Goal: Use online tool/utility: Use online tool/utility

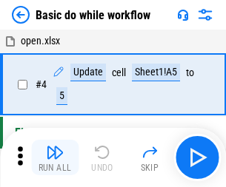
click at [55, 158] on img "button" at bounding box center [55, 153] width 18 height 18
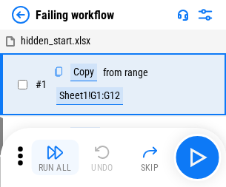
click at [55, 158] on img "button" at bounding box center [55, 153] width 18 height 18
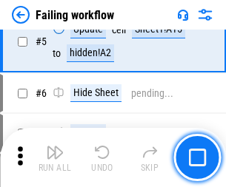
scroll to position [314, 0]
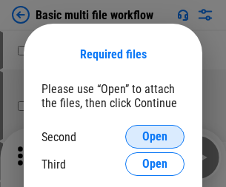
click at [155, 137] on span "Open" at bounding box center [154, 137] width 25 height 12
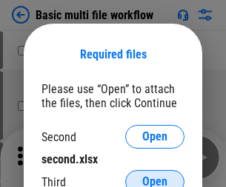
click at [155, 176] on span "Open" at bounding box center [154, 182] width 25 height 12
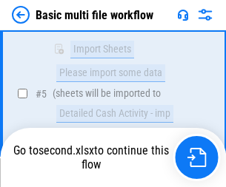
scroll to position [515, 0]
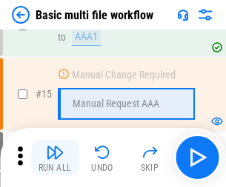
click at [55, 158] on img "button" at bounding box center [55, 153] width 18 height 18
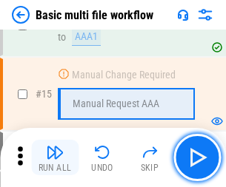
scroll to position [985, 0]
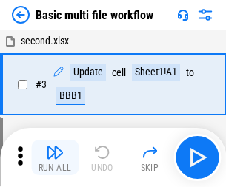
click at [55, 158] on img "button" at bounding box center [55, 153] width 18 height 18
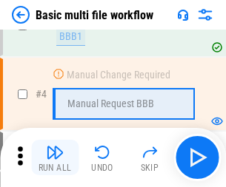
click at [55, 158] on img "button" at bounding box center [55, 153] width 18 height 18
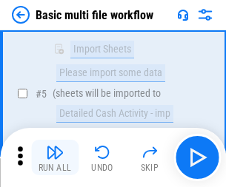
click at [55, 158] on img "button" at bounding box center [55, 153] width 18 height 18
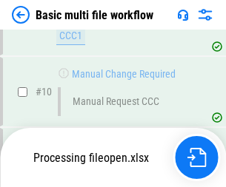
scroll to position [694, 0]
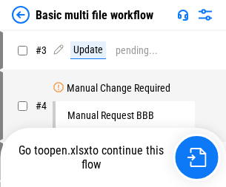
scroll to position [60, 0]
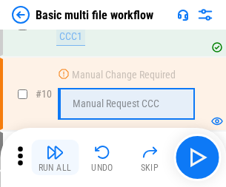
click at [55, 158] on img "button" at bounding box center [55, 153] width 18 height 18
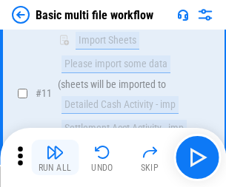
click at [55, 158] on img "button" at bounding box center [55, 153] width 18 height 18
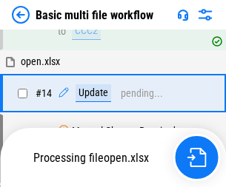
scroll to position [774, 0]
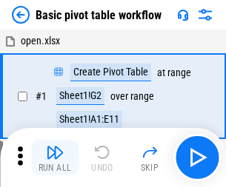
click at [55, 158] on img "button" at bounding box center [55, 153] width 18 height 18
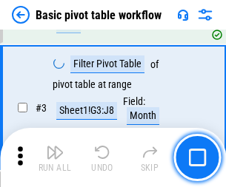
scroll to position [355, 0]
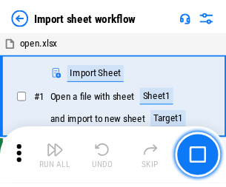
scroll to position [5, 0]
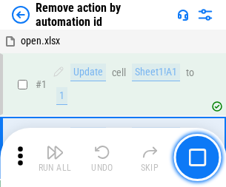
scroll to position [55, 0]
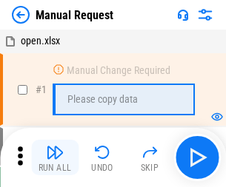
click at [55, 158] on img "button" at bounding box center [55, 153] width 18 height 18
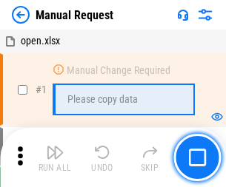
scroll to position [50, 0]
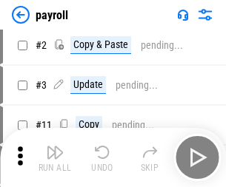
click img "button"
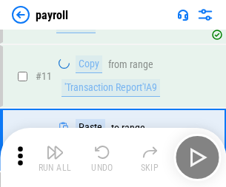
scroll to position [107, 0]
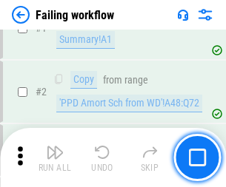
scroll to position [239, 0]
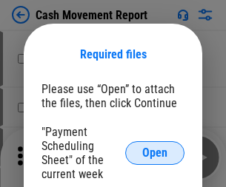
click at [155, 153] on span "Open" at bounding box center [154, 153] width 25 height 12
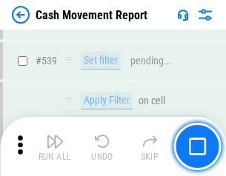
scroll to position [6571, 0]
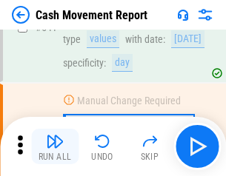
click at [55, 147] on img "button" at bounding box center [55, 142] width 18 height 18
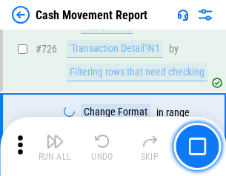
scroll to position [7724, 0]
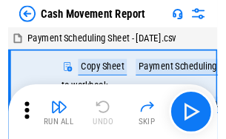
scroll to position [27, 0]
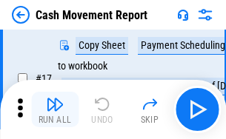
click at [55, 110] on img "button" at bounding box center [55, 104] width 18 height 18
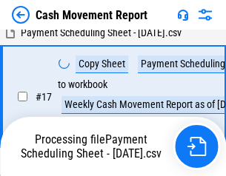
scroll to position [308, 0]
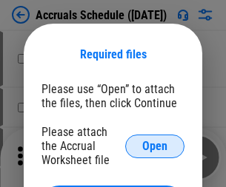
click at [155, 146] on span "Open" at bounding box center [154, 147] width 25 height 12
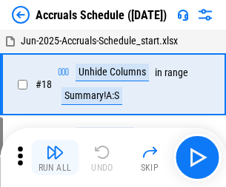
click at [55, 158] on img "button" at bounding box center [55, 153] width 18 height 18
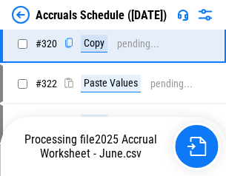
scroll to position [2754, 0]
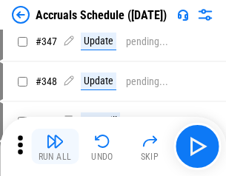
click at [55, 147] on img "button" at bounding box center [55, 142] width 18 height 18
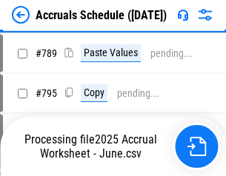
scroll to position [6219, 0]
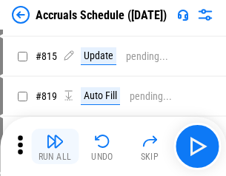
click at [55, 147] on img "button" at bounding box center [55, 142] width 18 height 18
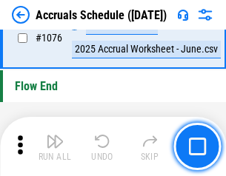
scroll to position [8867, 0]
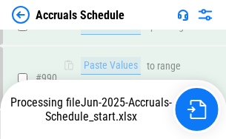
scroll to position [8411, 0]
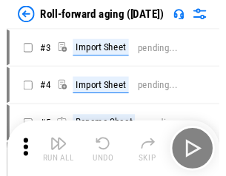
scroll to position [2, 0]
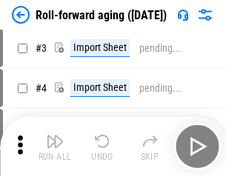
click at [55, 147] on img "button" at bounding box center [55, 142] width 18 height 18
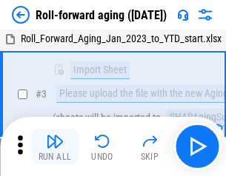
click at [55, 147] on img "button" at bounding box center [55, 142] width 18 height 18
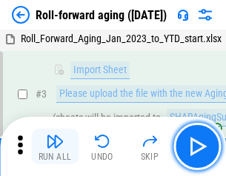
scroll to position [95, 0]
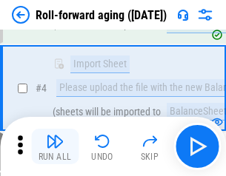
click at [55, 147] on img "button" at bounding box center [55, 142] width 18 height 18
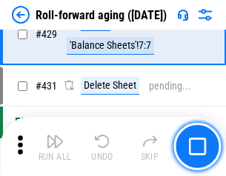
scroll to position [5134, 0]
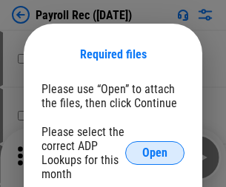
click at [155, 153] on span "Open" at bounding box center [154, 153] width 25 height 12
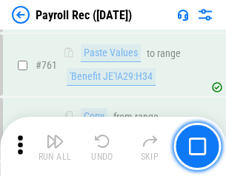
scroll to position [9112, 0]
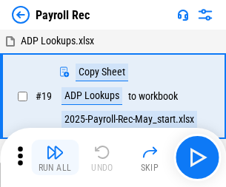
click at [55, 158] on img "button" at bounding box center [55, 153] width 18 height 18
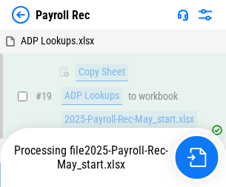
scroll to position [90, 0]
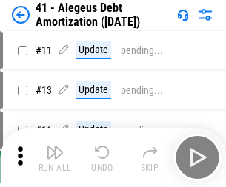
click at [55, 158] on img "button" at bounding box center [55, 153] width 18 height 18
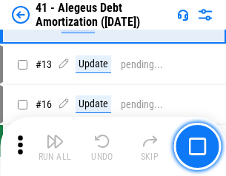
scroll to position [183, 0]
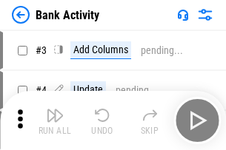
click at [55, 121] on img "button" at bounding box center [55, 116] width 18 height 18
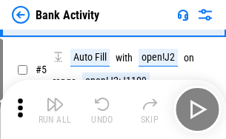
scroll to position [78, 0]
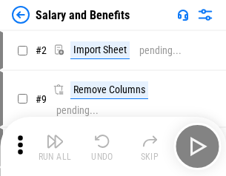
scroll to position [20, 0]
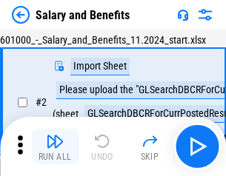
click at [55, 147] on img "button" at bounding box center [55, 142] width 18 height 18
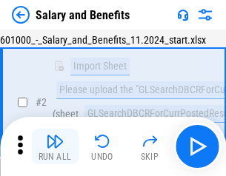
click at [55, 147] on img "button" at bounding box center [55, 142] width 18 height 18
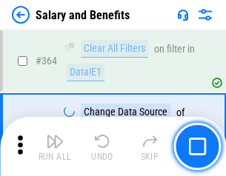
scroll to position [6972, 0]
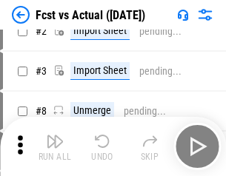
click at [55, 147] on img "button" at bounding box center [55, 142] width 18 height 18
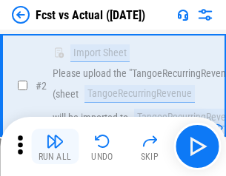
click at [55, 147] on img "button" at bounding box center [55, 142] width 18 height 18
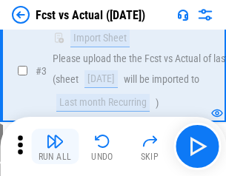
click at [55, 147] on img "button" at bounding box center [55, 142] width 18 height 18
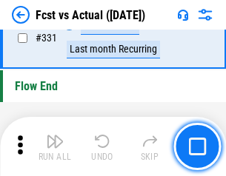
scroll to position [7087, 0]
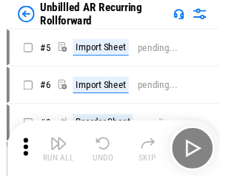
scroll to position [32, 0]
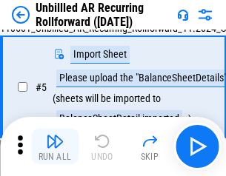
click at [55, 147] on img "button" at bounding box center [55, 142] width 18 height 18
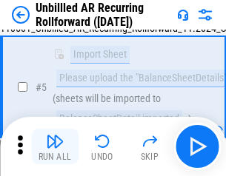
click at [55, 147] on img "button" at bounding box center [55, 142] width 18 height 18
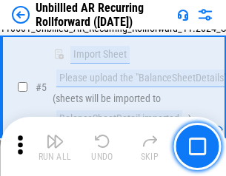
scroll to position [139, 0]
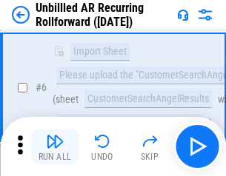
click at [55, 147] on img "button" at bounding box center [55, 142] width 18 height 18
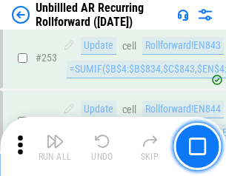
scroll to position [5029, 0]
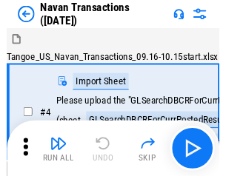
scroll to position [24, 0]
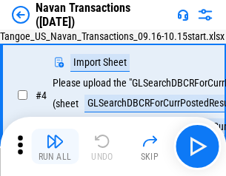
click at [55, 147] on img "button" at bounding box center [55, 142] width 18 height 18
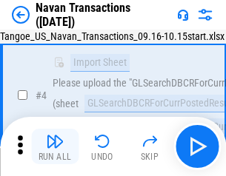
click at [55, 147] on img "button" at bounding box center [55, 142] width 18 height 18
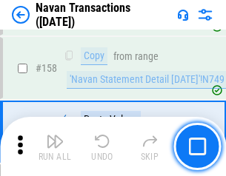
scroll to position [4800, 0]
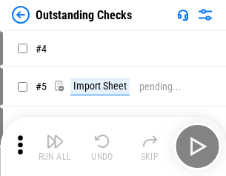
click at [55, 147] on img "button" at bounding box center [55, 142] width 18 height 18
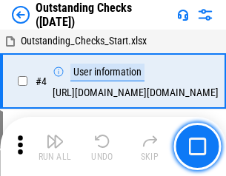
scroll to position [62, 0]
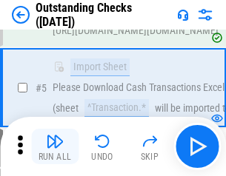
click at [55, 147] on img "button" at bounding box center [55, 142] width 18 height 18
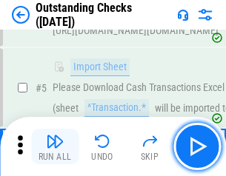
scroll to position [155, 0]
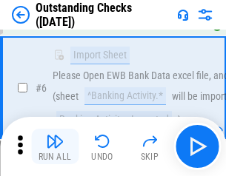
click at [55, 147] on img "button" at bounding box center [55, 142] width 18 height 18
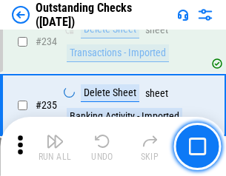
scroll to position [4496, 0]
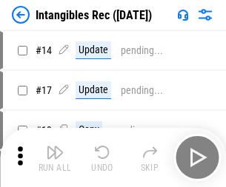
click at [55, 158] on img "button" at bounding box center [55, 153] width 18 height 18
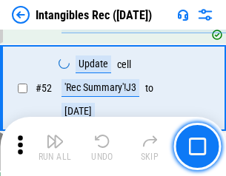
scroll to position [577, 0]
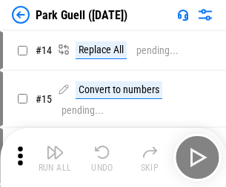
click at [55, 147] on img "button" at bounding box center [55, 153] width 18 height 18
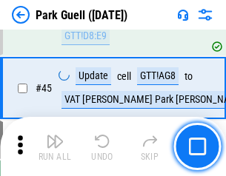
scroll to position [1852, 0]
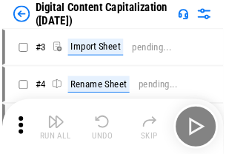
scroll to position [43, 0]
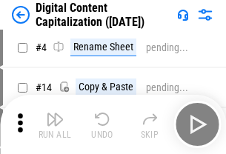
click at [55, 124] on img "button" at bounding box center [55, 119] width 18 height 18
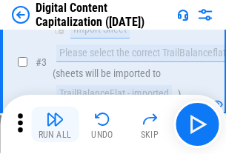
click at [55, 124] on img "button" at bounding box center [55, 119] width 18 height 18
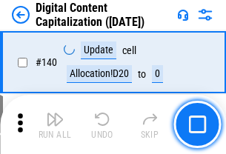
scroll to position [1570, 0]
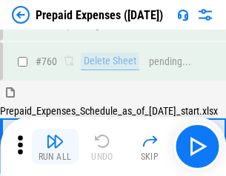
click at [55, 147] on img "button" at bounding box center [55, 142] width 18 height 18
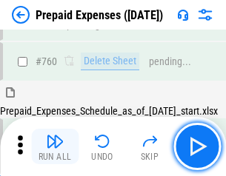
scroll to position [4104, 0]
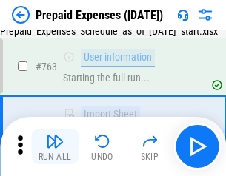
click at [55, 147] on img "button" at bounding box center [55, 142] width 18 height 18
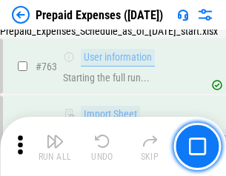
scroll to position [4191, 0]
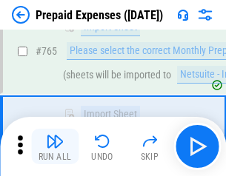
click at [55, 147] on img "button" at bounding box center [55, 142] width 18 height 18
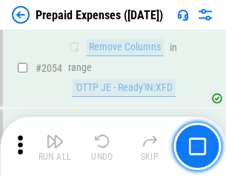
scroll to position [15476, 0]
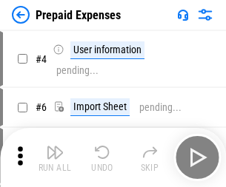
click at [55, 158] on img "button" at bounding box center [55, 153] width 18 height 18
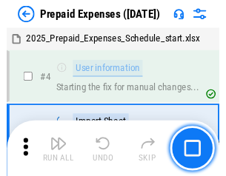
scroll to position [65, 0]
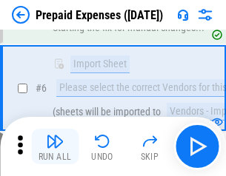
click at [55, 147] on img "button" at bounding box center [55, 142] width 18 height 18
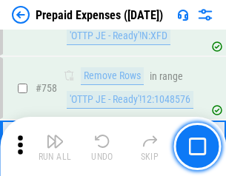
scroll to position [5275, 0]
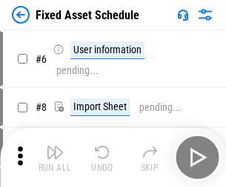
click at [55, 158] on img "button" at bounding box center [55, 153] width 18 height 18
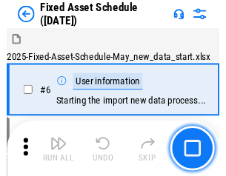
scroll to position [80, 0]
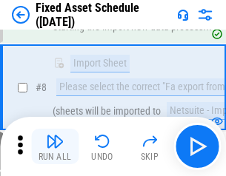
click at [55, 147] on img "button" at bounding box center [55, 142] width 18 height 18
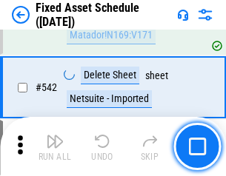
scroll to position [5278, 0]
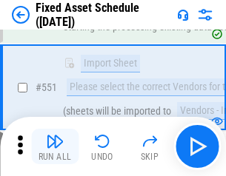
click at [55, 147] on img "button" at bounding box center [55, 142] width 18 height 18
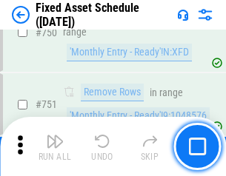
scroll to position [7218, 0]
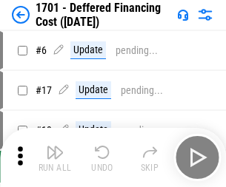
click at [55, 158] on img "button" at bounding box center [55, 153] width 18 height 18
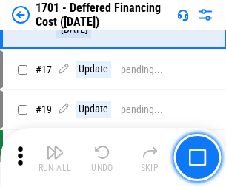
scroll to position [178, 0]
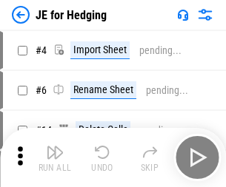
click at [55, 147] on img "button" at bounding box center [55, 153] width 18 height 18
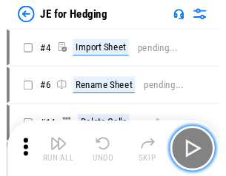
scroll to position [2, 0]
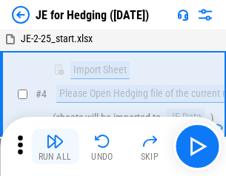
click at [55, 147] on img "button" at bounding box center [55, 142] width 18 height 18
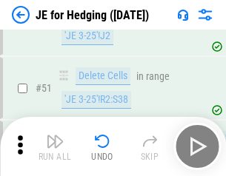
scroll to position [959, 0]
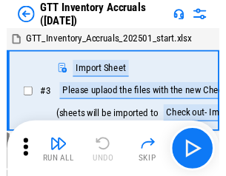
scroll to position [2, 0]
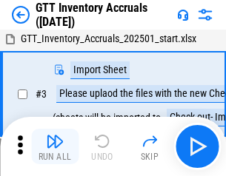
click at [55, 147] on img "button" at bounding box center [55, 142] width 18 height 18
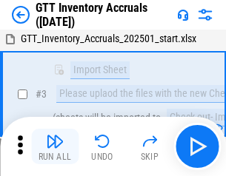
click at [55, 147] on img "button" at bounding box center [55, 142] width 18 height 18
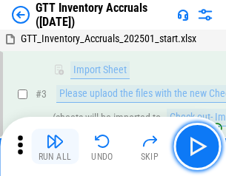
scroll to position [95, 0]
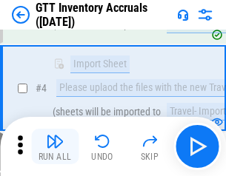
click at [55, 147] on img "button" at bounding box center [55, 142] width 18 height 18
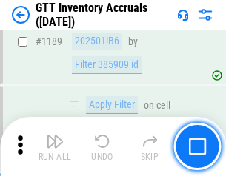
scroll to position [12090, 0]
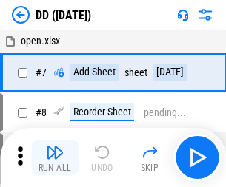
click at [55, 158] on img "button" at bounding box center [55, 153] width 18 height 18
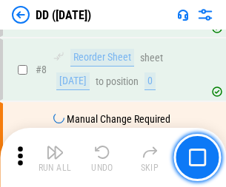
scroll to position [143, 0]
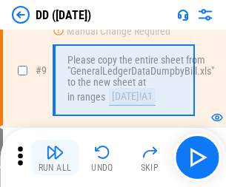
click at [55, 158] on img "button" at bounding box center [55, 153] width 18 height 18
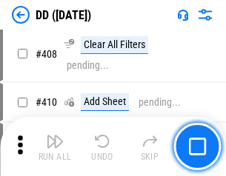
scroll to position [6624, 0]
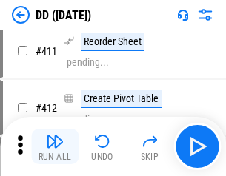
click at [55, 147] on img "button" at bounding box center [55, 142] width 18 height 18
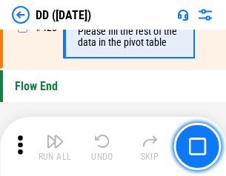
scroll to position [7086, 0]
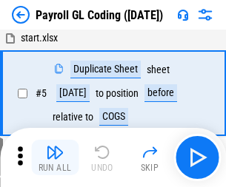
click at [55, 158] on img "button" at bounding box center [55, 153] width 18 height 18
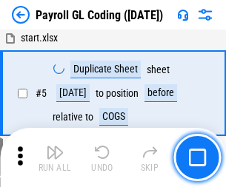
scroll to position [178, 0]
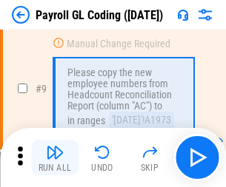
click at [55, 158] on img "button" at bounding box center [55, 153] width 18 height 18
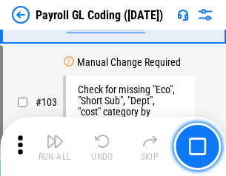
scroll to position [3474, 0]
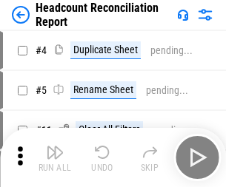
click at [55, 158] on img "button" at bounding box center [55, 153] width 18 height 18
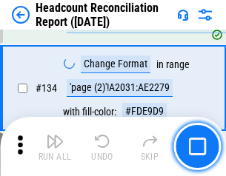
scroll to position [1780, 0]
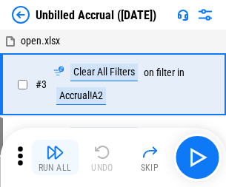
click at [55, 158] on img "button" at bounding box center [55, 153] width 18 height 18
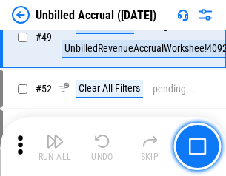
scroll to position [1343, 0]
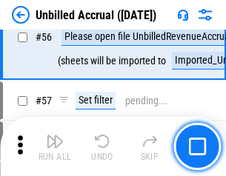
click at [55, 147] on img "button" at bounding box center [55, 142] width 18 height 18
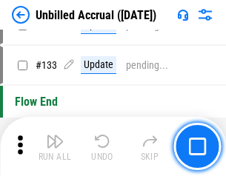
scroll to position [4410, 0]
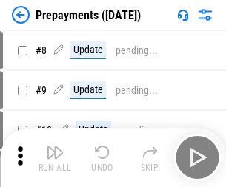
click at [55, 158] on img "button" at bounding box center [55, 153] width 18 height 18
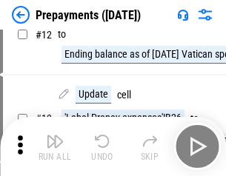
scroll to position [93, 0]
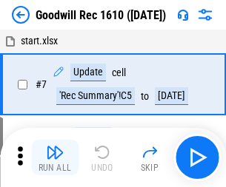
click at [55, 158] on img "button" at bounding box center [55, 153] width 18 height 18
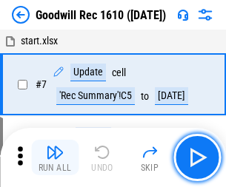
scroll to position [253, 0]
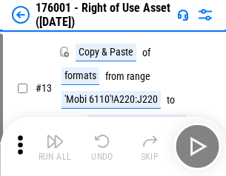
scroll to position [95, 0]
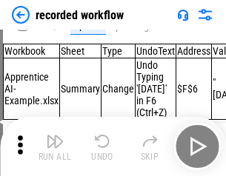
click at [55, 147] on img "button" at bounding box center [55, 142] width 18 height 18
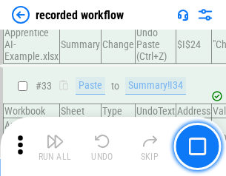
scroll to position [4628, 0]
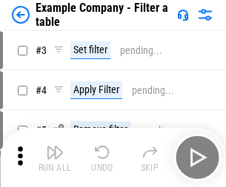
click at [55, 158] on img "button" at bounding box center [55, 153] width 18 height 18
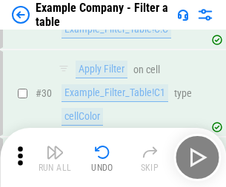
scroll to position [1355, 0]
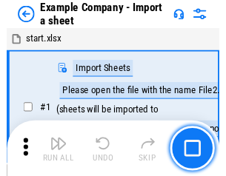
scroll to position [23, 0]
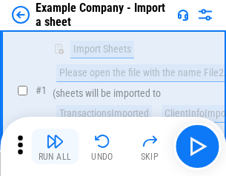
click at [55, 147] on img "button" at bounding box center [55, 142] width 18 height 18
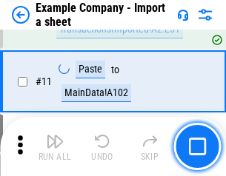
scroll to position [327, 0]
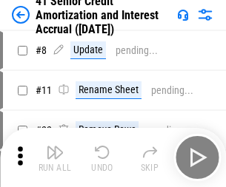
click at [55, 147] on img "button" at bounding box center [55, 153] width 18 height 18
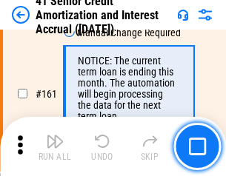
click at [55, 147] on img "button" at bounding box center [55, 142] width 18 height 18
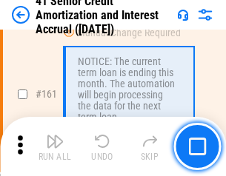
scroll to position [1584, 0]
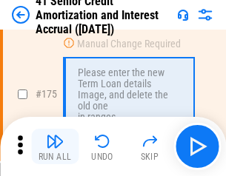
click at [55, 147] on img "button" at bounding box center [55, 142] width 18 height 18
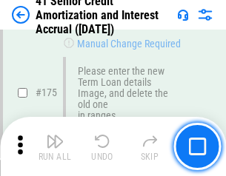
scroll to position [1734, 0]
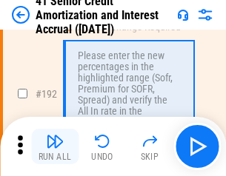
click at [55, 147] on img "button" at bounding box center [55, 142] width 18 height 18
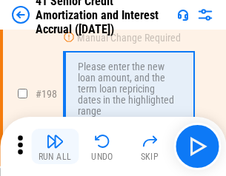
click at [55, 147] on img "button" at bounding box center [55, 142] width 18 height 18
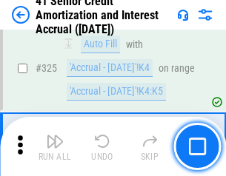
scroll to position [3782, 0]
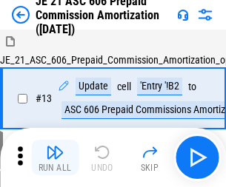
click at [55, 147] on img "button" at bounding box center [55, 153] width 18 height 18
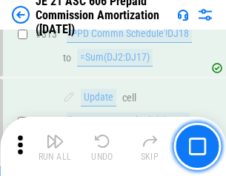
scroll to position [2764, 0]
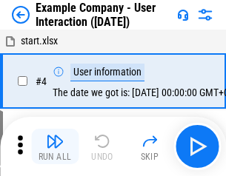
click at [55, 147] on img "button" at bounding box center [55, 142] width 18 height 18
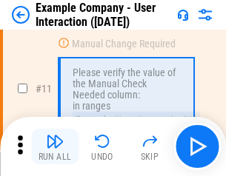
click at [55, 147] on img "button" at bounding box center [55, 142] width 18 height 18
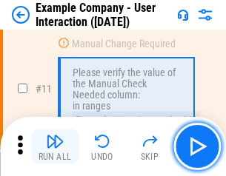
scroll to position [321, 0]
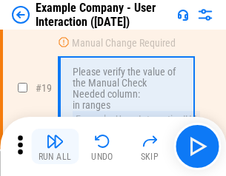
click at [55, 147] on img "button" at bounding box center [55, 142] width 18 height 18
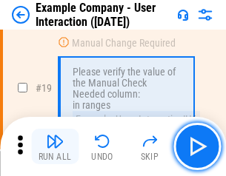
click at [55, 147] on img "button" at bounding box center [55, 142] width 18 height 18
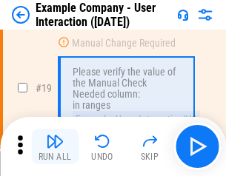
click at [55, 147] on img "button" at bounding box center [55, 142] width 18 height 18
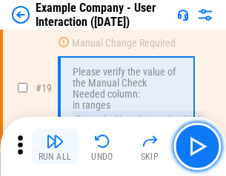
click at [55, 147] on img "button" at bounding box center [55, 142] width 18 height 18
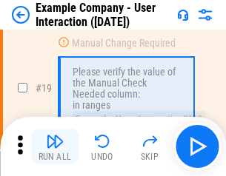
click at [55, 147] on img "button" at bounding box center [55, 142] width 18 height 18
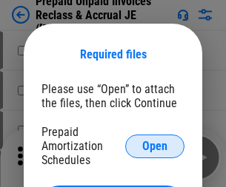
click at [155, 146] on span "Open" at bounding box center [154, 147] width 25 height 12
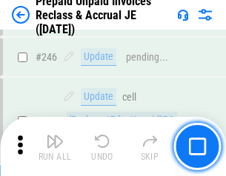
scroll to position [1999, 0]
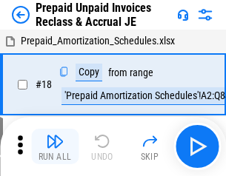
click at [55, 147] on img "button" at bounding box center [55, 142] width 18 height 18
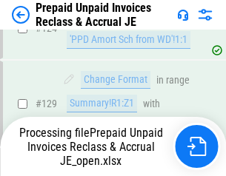
scroll to position [1288, 0]
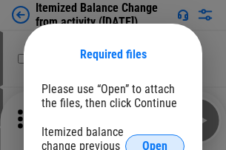
click at [155, 141] on span "Open" at bounding box center [154, 147] width 25 height 12
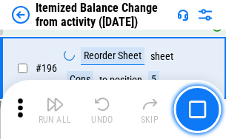
scroll to position [2849, 0]
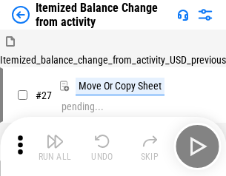
scroll to position [23, 0]
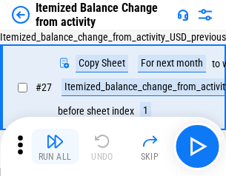
click at [55, 147] on img "button" at bounding box center [55, 142] width 18 height 18
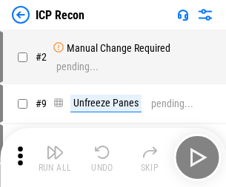
scroll to position [7, 0]
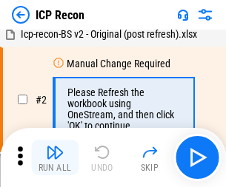
click at [55, 158] on img "button" at bounding box center [55, 153] width 18 height 18
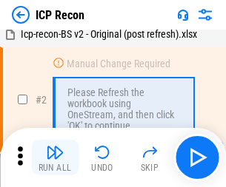
click at [55, 158] on img "button" at bounding box center [55, 153] width 18 height 18
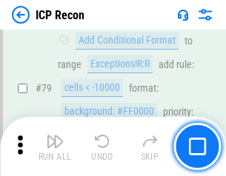
scroll to position [1451, 0]
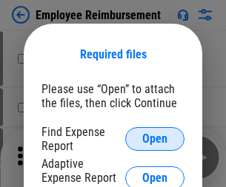
click at [155, 139] on span "Open" at bounding box center [154, 139] width 25 height 12
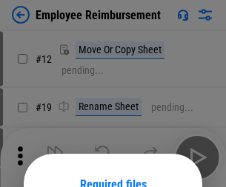
scroll to position [130, 0]
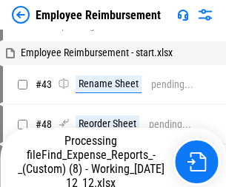
scroll to position [894, 0]
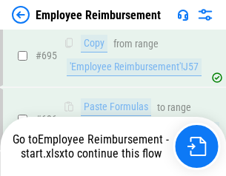
scroll to position [10388, 0]
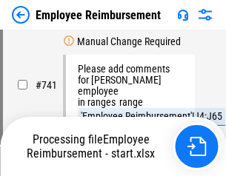
scroll to position [10388, 0]
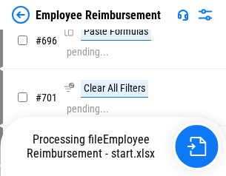
scroll to position [10388, 0]
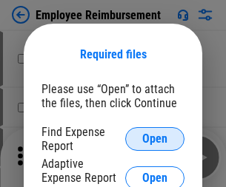
click at [155, 139] on span "Open" at bounding box center [154, 139] width 25 height 12
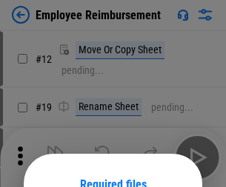
scroll to position [130, 0]
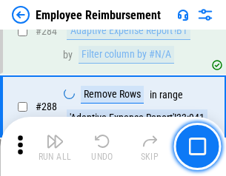
scroll to position [4024, 0]
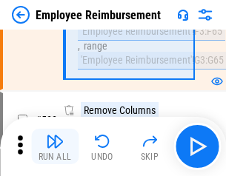
click at [55, 147] on img "button" at bounding box center [55, 142] width 18 height 18
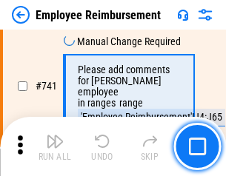
scroll to position [10387, 0]
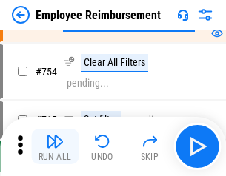
click at [55, 147] on img "button" at bounding box center [55, 142] width 18 height 18
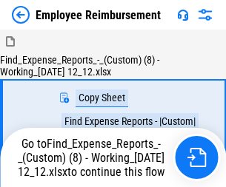
scroll to position [50, 0]
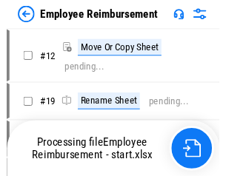
scroll to position [50, 0]
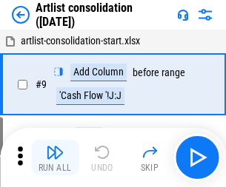
click at [55, 158] on img "button" at bounding box center [55, 153] width 18 height 18
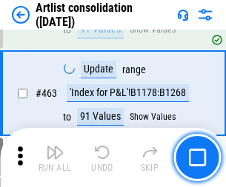
scroll to position [6483, 0]
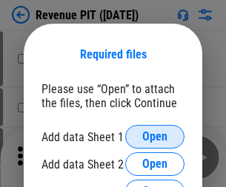
click at [155, 137] on span "Open" at bounding box center [154, 137] width 25 height 12
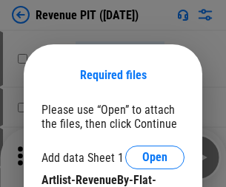
scroll to position [21, 0]
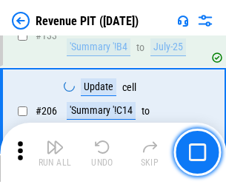
scroll to position [1504, 0]
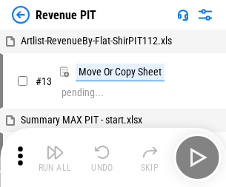
scroll to position [23, 0]
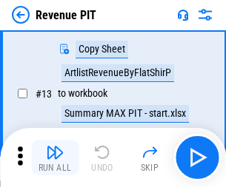
click at [55, 158] on img "button" at bounding box center [55, 153] width 18 height 18
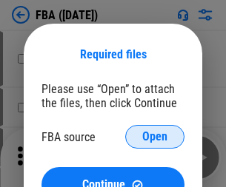
click at [155, 137] on span "Open" at bounding box center [154, 137] width 25 height 12
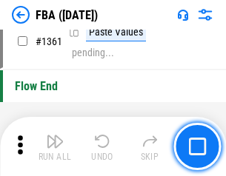
scroll to position [15900, 0]
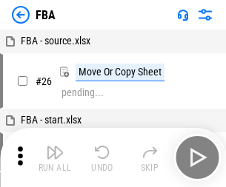
scroll to position [15, 0]
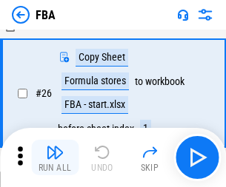
click at [55, 158] on img "button" at bounding box center [55, 153] width 18 height 18
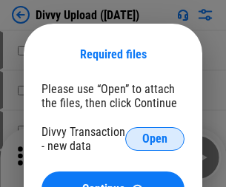
click at [155, 139] on span "Open" at bounding box center [154, 139] width 25 height 12
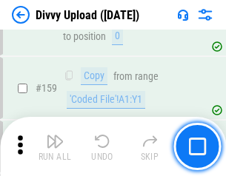
scroll to position [1533, 0]
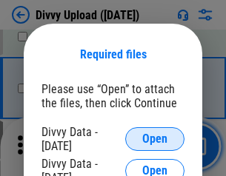
click at [155, 139] on span "Open" at bounding box center [154, 139] width 25 height 12
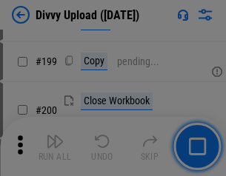
scroll to position [2153, 0]
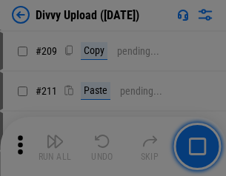
scroll to position [2515, 0]
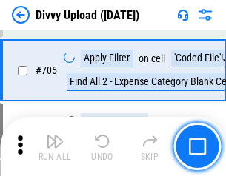
scroll to position [10128, 0]
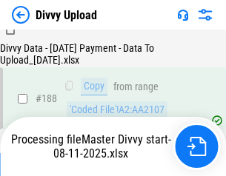
scroll to position [1743, 0]
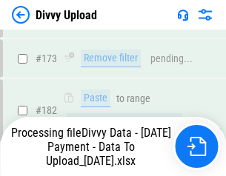
scroll to position [1657, 0]
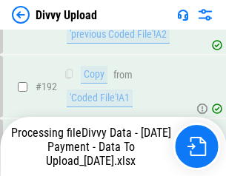
scroll to position [1983, 0]
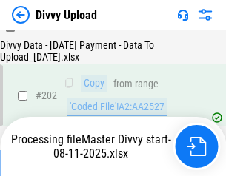
scroll to position [2396, 0]
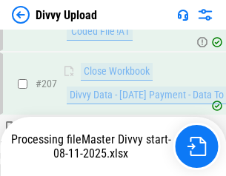
scroll to position [2722, 0]
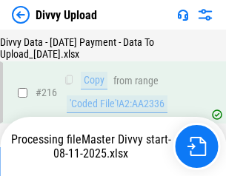
scroll to position [3049, 0]
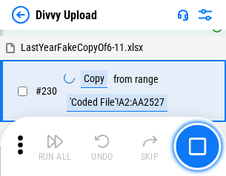
scroll to position [3674, 0]
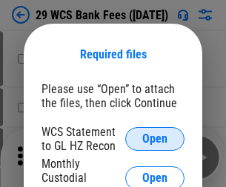
click at [155, 139] on span "Open" at bounding box center [154, 139] width 25 height 12
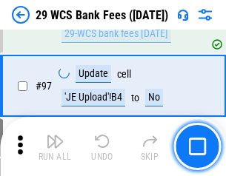
scroll to position [1443, 0]
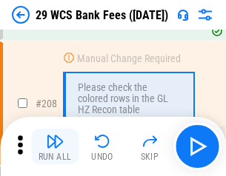
click at [55, 147] on img "button" at bounding box center [55, 142] width 18 height 18
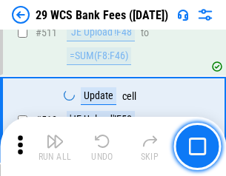
scroll to position [7449, 0]
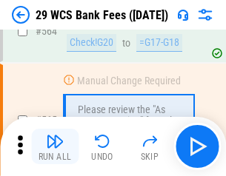
click at [55, 147] on img "button" at bounding box center [55, 142] width 18 height 18
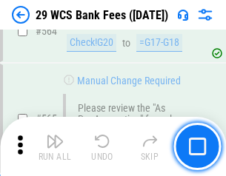
scroll to position [8007, 0]
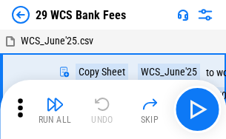
scroll to position [27, 0]
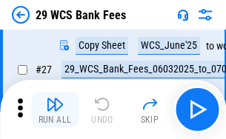
click at [55, 110] on img "button" at bounding box center [55, 104] width 18 height 18
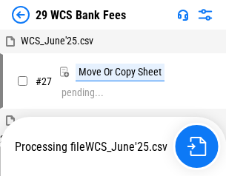
scroll to position [8, 0]
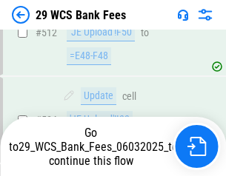
scroll to position [7904, 0]
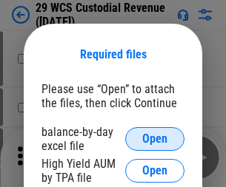
click at [155, 139] on span "Open" at bounding box center [154, 139] width 25 height 12
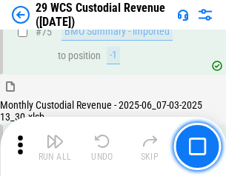
scroll to position [1546, 0]
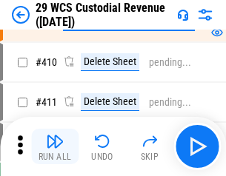
click at [55, 147] on img "button" at bounding box center [55, 142] width 18 height 18
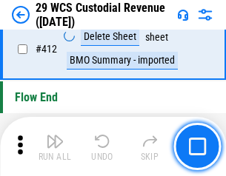
scroll to position [7071, 0]
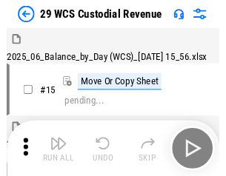
scroll to position [36, 0]
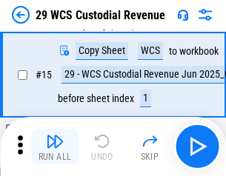
click at [55, 147] on img "button" at bounding box center [55, 142] width 18 height 18
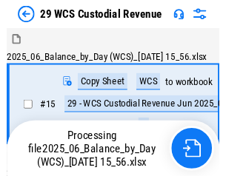
scroll to position [36, 0]
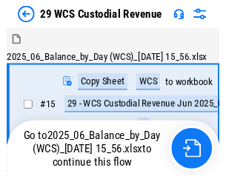
scroll to position [27, 0]
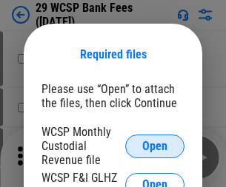
click at [155, 146] on span "Open" at bounding box center [154, 147] width 25 height 12
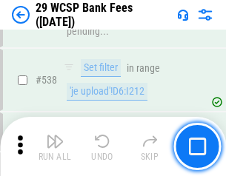
scroll to position [5689, 0]
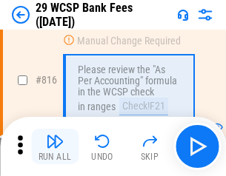
click at [55, 147] on img "button" at bounding box center [55, 142] width 18 height 18
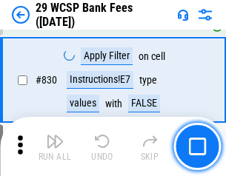
scroll to position [9394, 0]
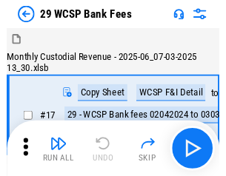
scroll to position [36, 0]
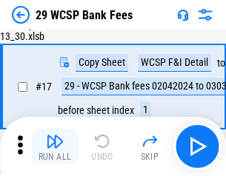
click at [55, 147] on img "button" at bounding box center [55, 142] width 18 height 18
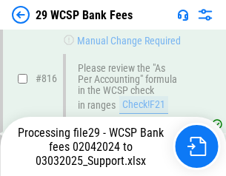
scroll to position [9028, 0]
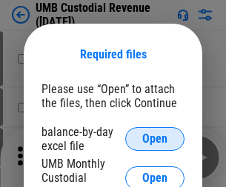
click at [155, 139] on span "Open" at bounding box center [154, 139] width 25 height 12
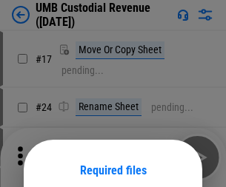
scroll to position [116, 0]
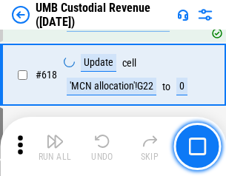
scroll to position [7627, 0]
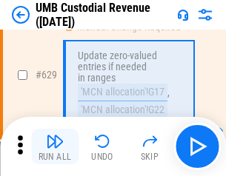
click at [55, 147] on img "button" at bounding box center [55, 142] width 18 height 18
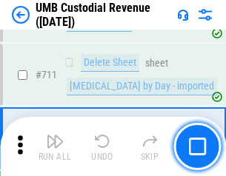
scroll to position [9012, 0]
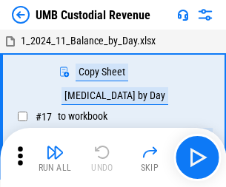
scroll to position [11, 0]
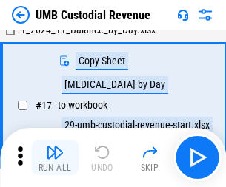
click at [55, 158] on img "button" at bounding box center [55, 153] width 18 height 18
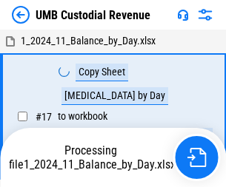
scroll to position [11, 0]
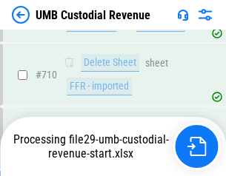
scroll to position [8978, 0]
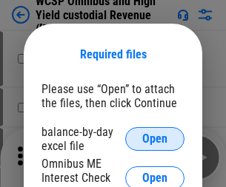
click at [155, 139] on span "Open" at bounding box center [154, 139] width 25 height 12
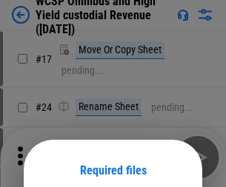
scroll to position [116, 0]
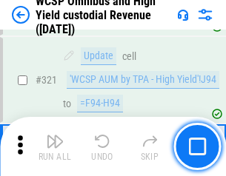
scroll to position [5763, 0]
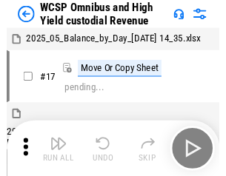
scroll to position [8, 0]
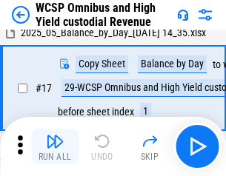
click at [55, 147] on img "button" at bounding box center [55, 142] width 18 height 18
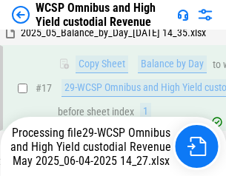
scroll to position [308, 0]
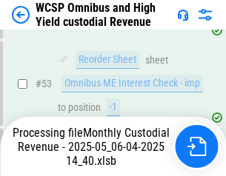
scroll to position [1082, 0]
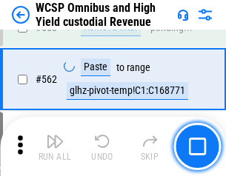
scroll to position [7505, 0]
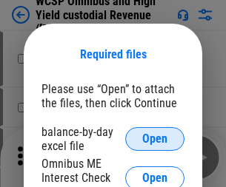
click at [155, 139] on span "Open" at bounding box center [154, 139] width 25 height 12
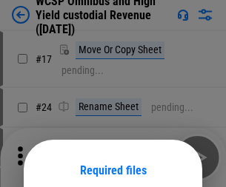
scroll to position [116, 0]
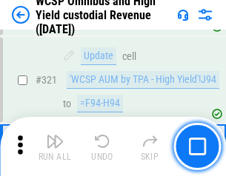
scroll to position [5763, 0]
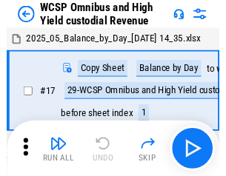
scroll to position [8, 0]
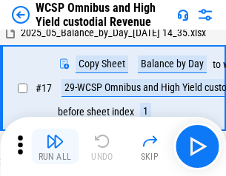
click at [55, 147] on img "button" at bounding box center [55, 142] width 18 height 18
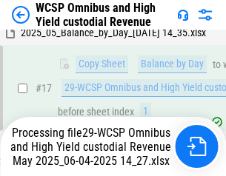
scroll to position [308, 0]
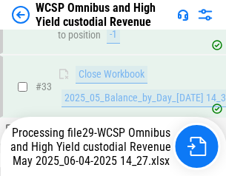
scroll to position [733, 0]
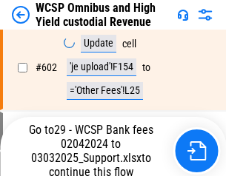
scroll to position [9977, 0]
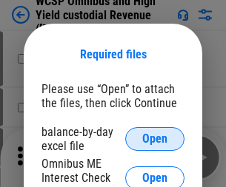
click at [155, 139] on span "Open" at bounding box center [154, 139] width 25 height 12
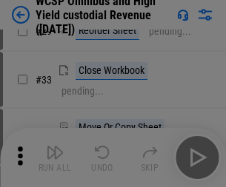
scroll to position [338, 0]
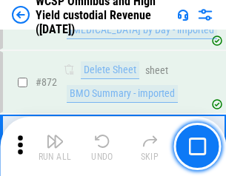
scroll to position [12530, 0]
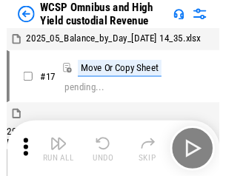
scroll to position [8, 0]
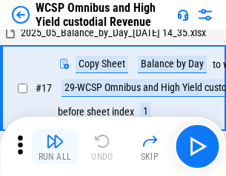
click at [55, 147] on img "button" at bounding box center [55, 142] width 18 height 18
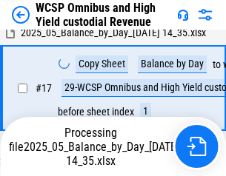
scroll to position [232, 0]
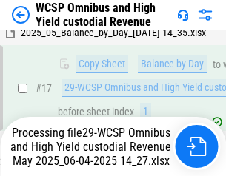
scroll to position [308, 0]
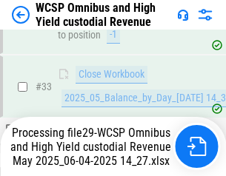
scroll to position [1444, 0]
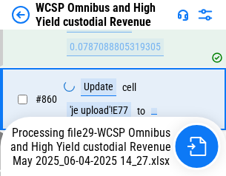
scroll to position [12496, 0]
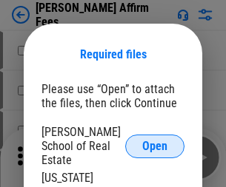
click at [155, 141] on span "Open" at bounding box center [154, 147] width 25 height 12
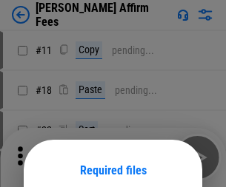
scroll to position [116, 0]
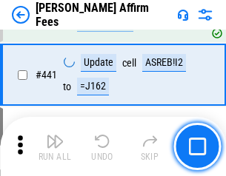
scroll to position [3405, 0]
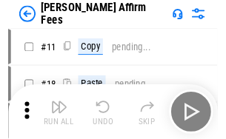
scroll to position [15, 0]
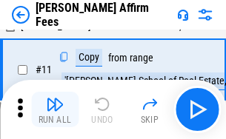
click at [55, 110] on img "button" at bounding box center [55, 104] width 18 height 18
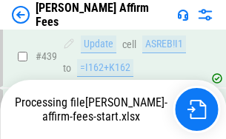
scroll to position [3883, 0]
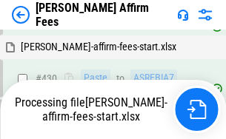
scroll to position [3360, 0]
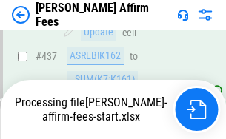
scroll to position [3883, 0]
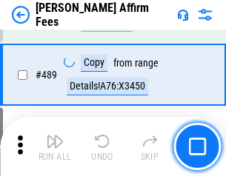
scroll to position [3864, 0]
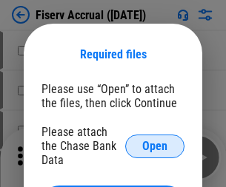
click at [155, 141] on span "Open" at bounding box center [154, 147] width 25 height 12
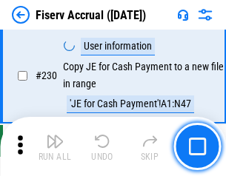
scroll to position [4691, 0]
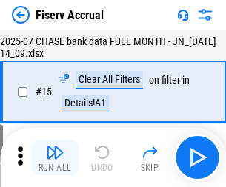
click at [55, 158] on img "button" at bounding box center [55, 153] width 18 height 18
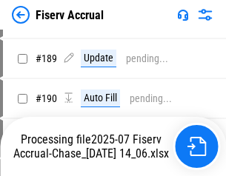
scroll to position [3893, 0]
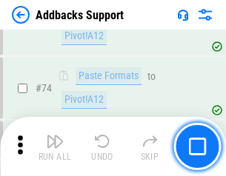
scroll to position [1078, 0]
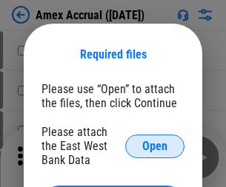
click at [155, 146] on span "Open" at bounding box center [154, 147] width 25 height 12
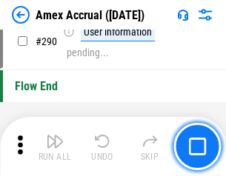
scroll to position [4611, 0]
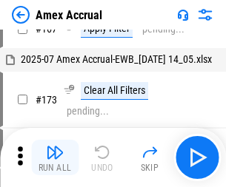
click at [55, 158] on img "button" at bounding box center [55, 153] width 18 height 18
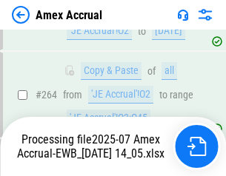
scroll to position [4229, 0]
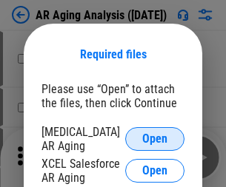
click at [155, 137] on span "Open" at bounding box center [154, 139] width 25 height 12
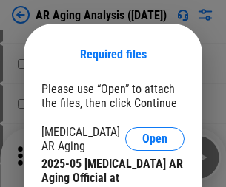
scroll to position [446, 0]
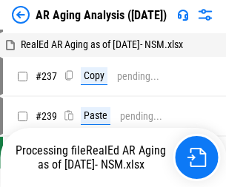
scroll to position [15, 0]
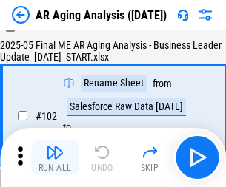
click at [55, 158] on img "button" at bounding box center [55, 153] width 18 height 18
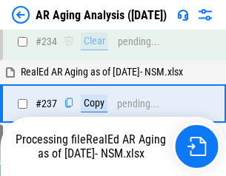
scroll to position [2295, 0]
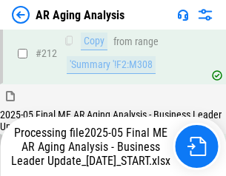
scroll to position [2278, 0]
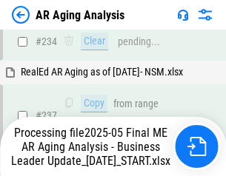
scroll to position [2339, 0]
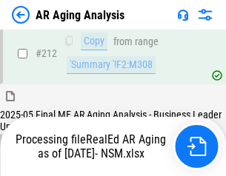
scroll to position [2214, 0]
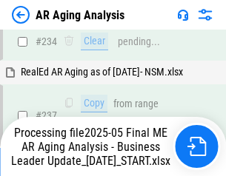
scroll to position [2278, 0]
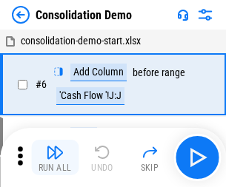
click at [55, 158] on img "button" at bounding box center [55, 153] width 18 height 18
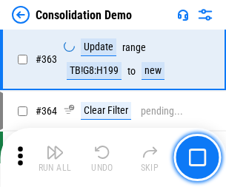
scroll to position [4962, 0]
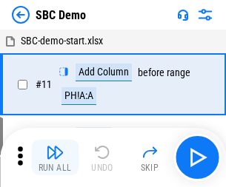
click at [55, 158] on img "button" at bounding box center [55, 153] width 18 height 18
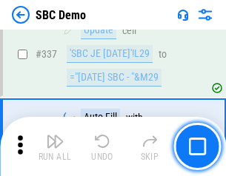
scroll to position [3895, 0]
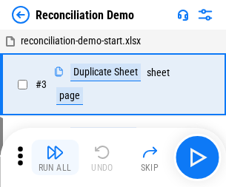
click at [55, 158] on img "button" at bounding box center [55, 153] width 18 height 18
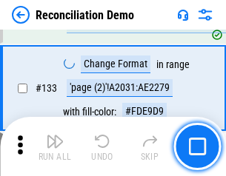
scroll to position [1758, 0]
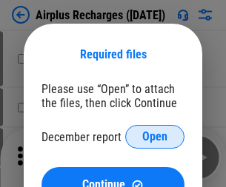
click at [155, 137] on span "Open" at bounding box center [154, 137] width 25 height 12
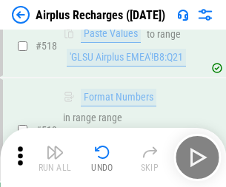
scroll to position [6371, 0]
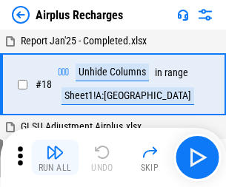
click at [55, 158] on img "button" at bounding box center [55, 153] width 18 height 18
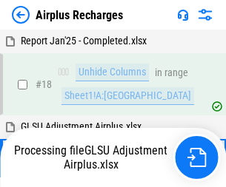
scroll to position [65, 0]
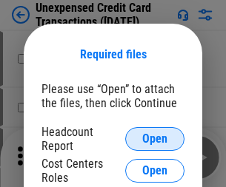
click at [155, 139] on span "Open" at bounding box center [154, 139] width 25 height 12
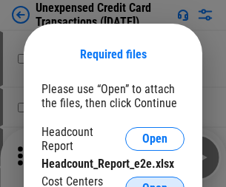
click at [155, 183] on span "Open" at bounding box center [154, 189] width 25 height 12
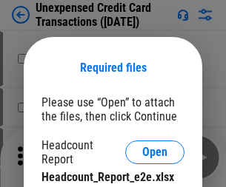
scroll to position [13, 0]
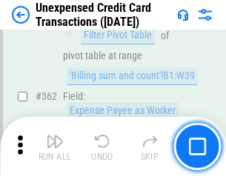
scroll to position [3807, 0]
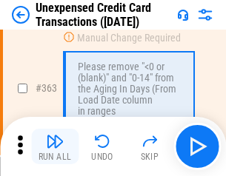
click at [55, 147] on img "button" at bounding box center [55, 142] width 18 height 18
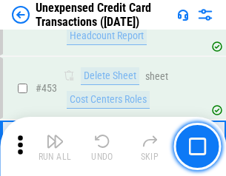
scroll to position [5050, 0]
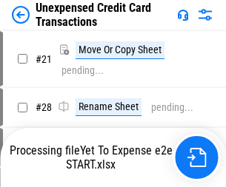
scroll to position [17, 0]
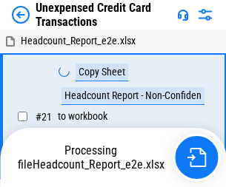
scroll to position [17, 0]
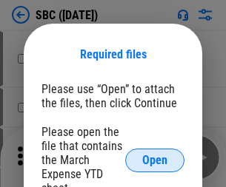
click at [155, 160] on span "Open" at bounding box center [154, 161] width 25 height 12
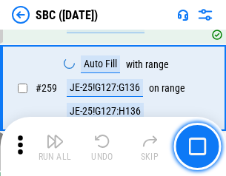
scroll to position [2893, 0]
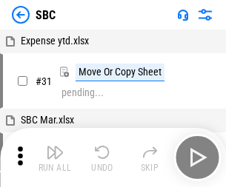
scroll to position [15, 0]
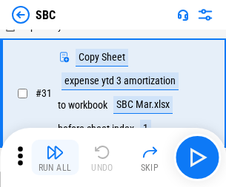
click at [55, 158] on img "button" at bounding box center [55, 153] width 18 height 18
